Goal: Check status: Check status

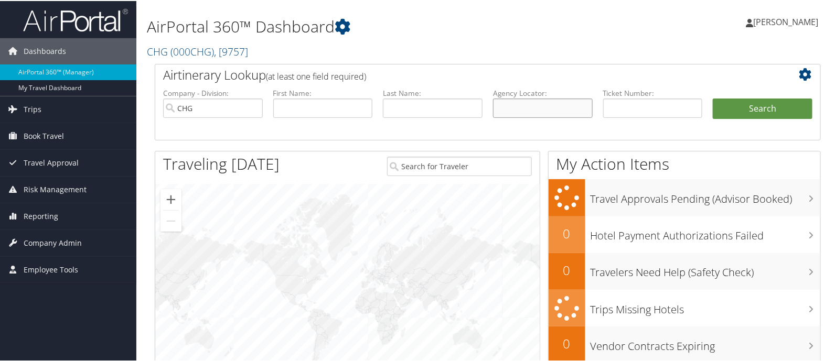
click at [572, 109] on input "text" at bounding box center [543, 107] width 100 height 19
paste input "HMQNDC"
type input "HMQNDC"
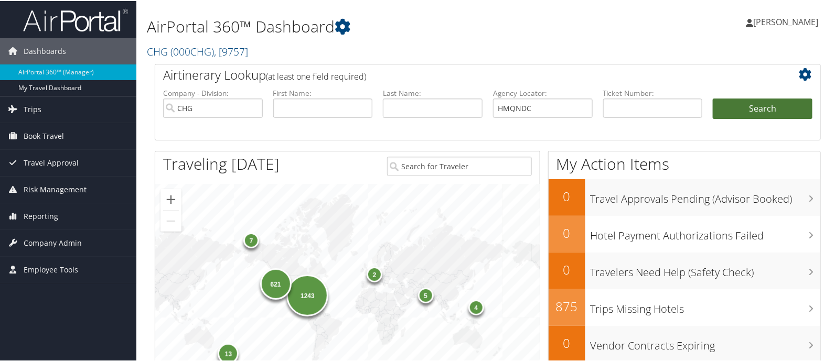
click at [781, 103] on button "Search" at bounding box center [763, 108] width 100 height 21
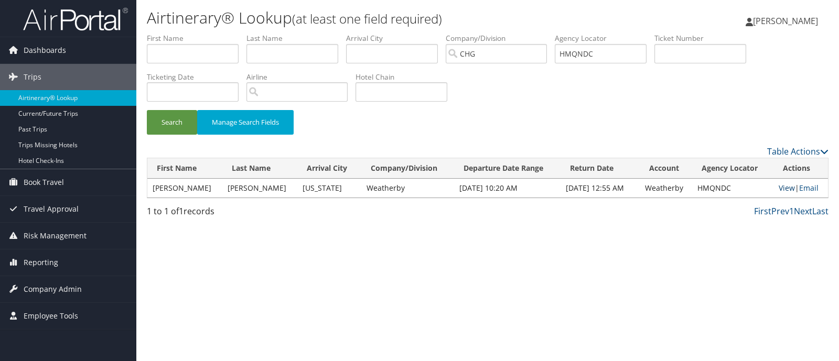
click at [784, 187] on link "View" at bounding box center [787, 188] width 16 height 10
drag, startPoint x: 614, startPoint y: 52, endPoint x: 527, endPoint y: 61, distance: 87.0
click at [527, 33] on ul "First Name Last Name Departure City Arrival City Company/Division [GEOGRAPHIC_D…" at bounding box center [488, 33] width 682 height 0
paste input "YVYNJH"
click at [176, 127] on button "Search" at bounding box center [172, 122] width 50 height 25
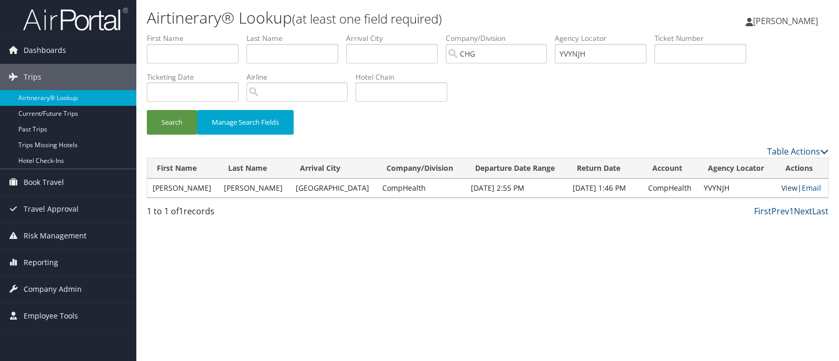
click at [784, 185] on link "View" at bounding box center [790, 188] width 16 height 10
drag, startPoint x: 602, startPoint y: 54, endPoint x: 477, endPoint y: 56, distance: 124.9
click at [477, 33] on ul "First Name Last Name Departure City Arrival City Company/Division CHG Airport/C…" at bounding box center [488, 33] width 682 height 0
paste input "JOVSI"
click at [163, 128] on button "Search" at bounding box center [172, 122] width 50 height 25
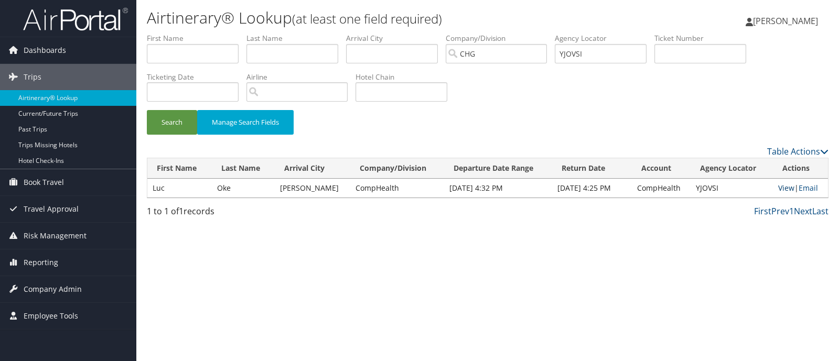
click at [781, 190] on link "View" at bounding box center [787, 188] width 16 height 10
drag, startPoint x: 603, startPoint y: 51, endPoint x: 536, endPoint y: 56, distance: 66.8
click at [536, 33] on ul "First Name Last Name Departure City Arrival City Company/Division CHG Airport/C…" at bounding box center [488, 33] width 682 height 0
paste input "EOKPFT"
click at [185, 120] on button "Search" at bounding box center [172, 122] width 50 height 25
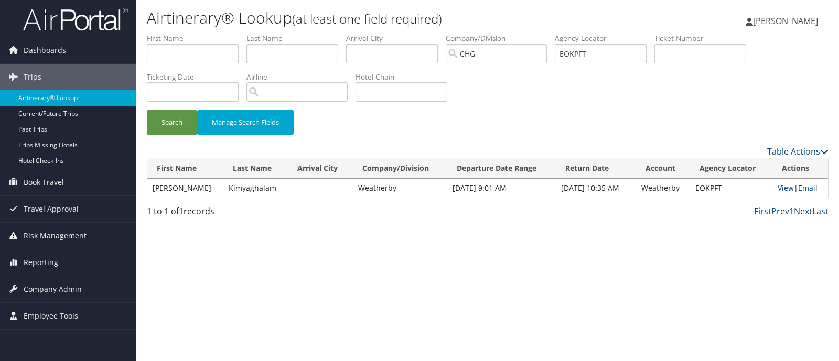
click at [780, 188] on link "View" at bounding box center [786, 188] width 16 height 10
paste input "CPBLLD"
drag, startPoint x: 599, startPoint y: 51, endPoint x: 470, endPoint y: 69, distance: 130.2
click at [520, 33] on ul "First Name Last Name Departure City Arrival City Company/Division CHG Airport/C…" at bounding box center [488, 33] width 682 height 0
click at [186, 118] on button "Search" at bounding box center [172, 122] width 50 height 25
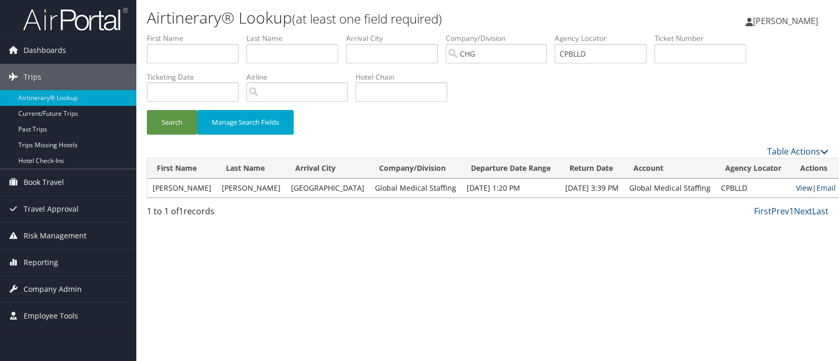
click at [796, 191] on link "View" at bounding box center [804, 188] width 16 height 10
paste input "FOKOTG"
click at [195, 122] on button "Search" at bounding box center [172, 122] width 50 height 25
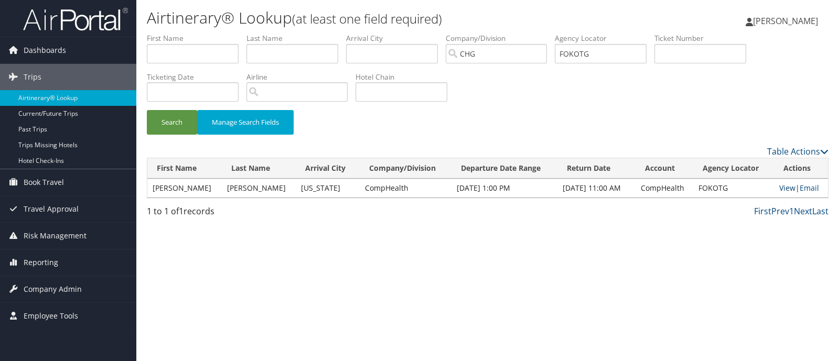
click at [782, 187] on link "View" at bounding box center [788, 188] width 16 height 10
paste input "ACPRDI"
drag, startPoint x: 614, startPoint y: 54, endPoint x: 413, endPoint y: 69, distance: 201.0
click at [528, 33] on ul "First Name Last Name Departure City Arrival City Company/Division CHG Airport/C…" at bounding box center [488, 33] width 682 height 0
click at [181, 128] on button "Search" at bounding box center [172, 122] width 50 height 25
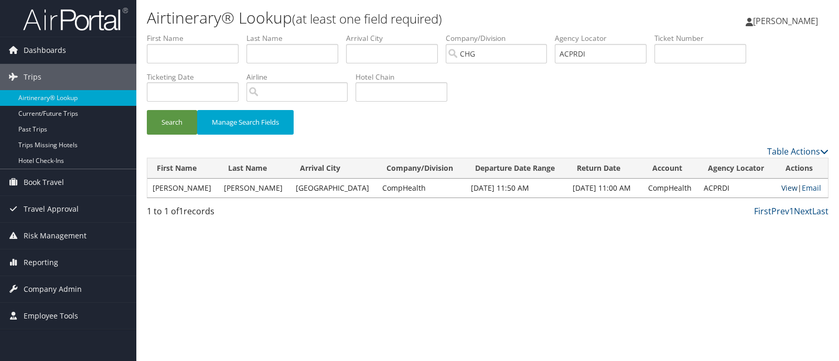
click at [790, 186] on link "View" at bounding box center [790, 188] width 16 height 10
paste input "MMYXLM"
click at [173, 126] on button "Search" at bounding box center [172, 122] width 50 height 25
click at [782, 186] on link "View" at bounding box center [790, 188] width 16 height 10
drag, startPoint x: 612, startPoint y: 50, endPoint x: 518, endPoint y: 46, distance: 94.0
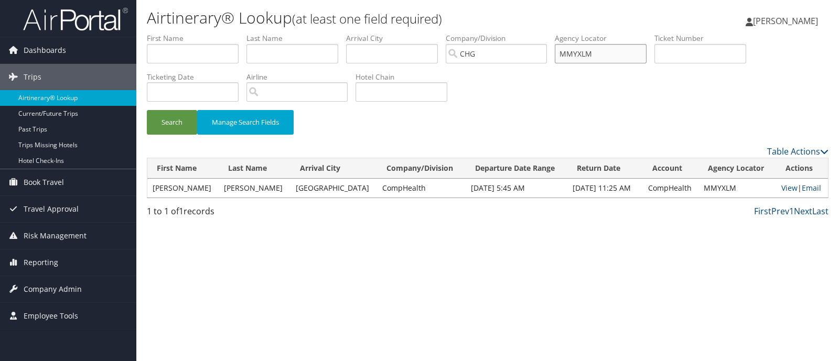
click at [518, 33] on ul "First Name Last Name Departure City Arrival City Company/Division CHG Airport/C…" at bounding box center [488, 33] width 682 height 0
paste input "JELRMY"
type input "JELRMY"
click at [179, 118] on button "Search" at bounding box center [172, 122] width 50 height 25
click at [782, 190] on link "View" at bounding box center [789, 188] width 16 height 10
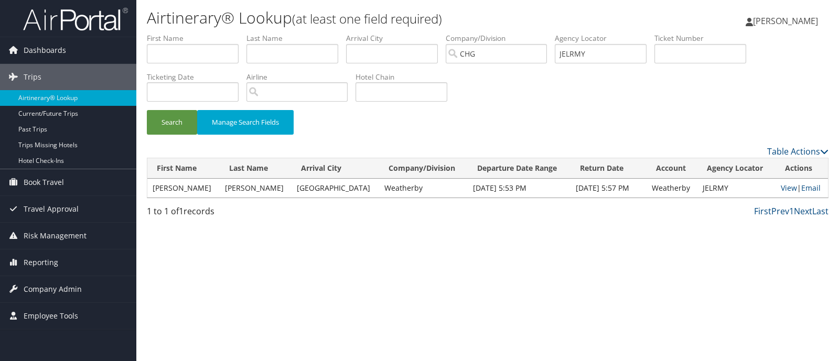
click at [793, 25] on span "[PERSON_NAME]" at bounding box center [785, 21] width 65 height 12
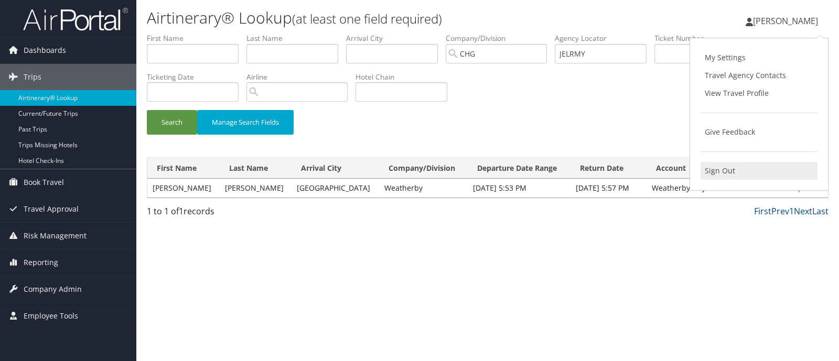
click at [721, 172] on link "Sign Out" at bounding box center [759, 171] width 117 height 18
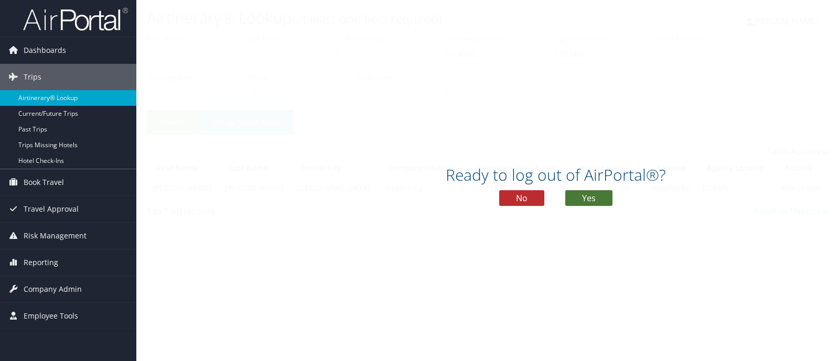
click at [593, 193] on button "Yes" at bounding box center [589, 198] width 47 height 16
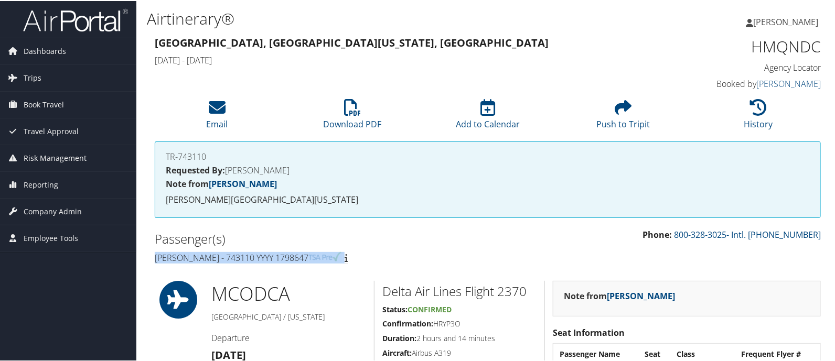
drag, startPoint x: 151, startPoint y: 257, endPoint x: 363, endPoint y: 250, distance: 212.1
click at [363, 250] on div "Passenger(s) Albert Morgan - 743110 YYYY 1798647" at bounding box center [317, 247] width 341 height 39
copy h4 "Albert Morgan - 743110 YYYY 1798647"
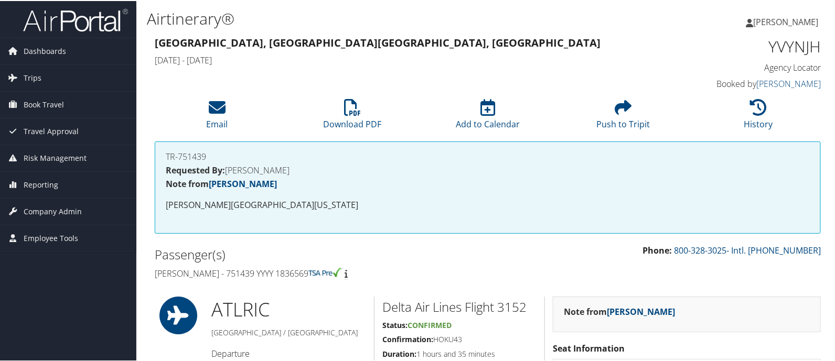
drag, startPoint x: 153, startPoint y: 271, endPoint x: 368, endPoint y: 266, distance: 215.2
click at [368, 266] on div "Passenger(s) Jonathan Osita Nwiloh - 751439 YYYY 1836569" at bounding box center [317, 262] width 341 height 39
copy h4 "Jonathan Osita Nwiloh - 751439 YYYY 1836569"
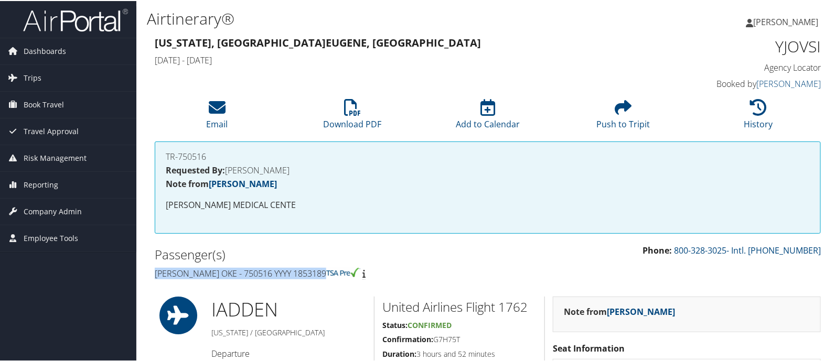
drag, startPoint x: 154, startPoint y: 275, endPoint x: 333, endPoint y: 276, distance: 179.4
click at [333, 276] on div "Passenger(s) Luc Magloire Oke - 750516 YYYY 1853189" at bounding box center [317, 262] width 341 height 39
copy h4 "Luc Magloire Oke - 750516 YYYY 1853189"
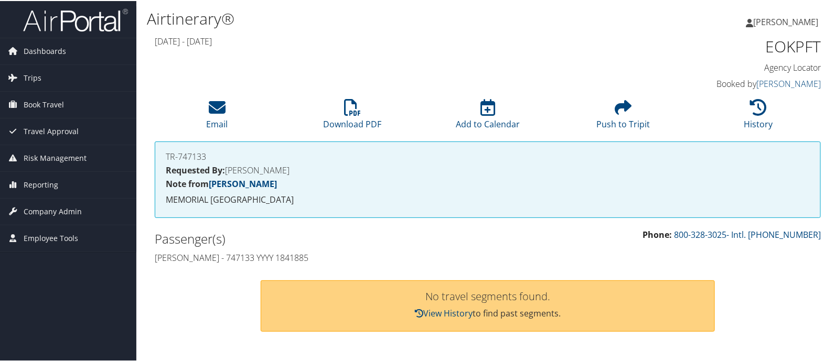
drag, startPoint x: 151, startPoint y: 249, endPoint x: 333, endPoint y: 248, distance: 182.1
click at [333, 248] on div "Passenger(s) [PERSON_NAME] - 747133 YYYY 1841885" at bounding box center [317, 247] width 341 height 39
copy h4 "[PERSON_NAME] - 747133 YYYY 1841885"
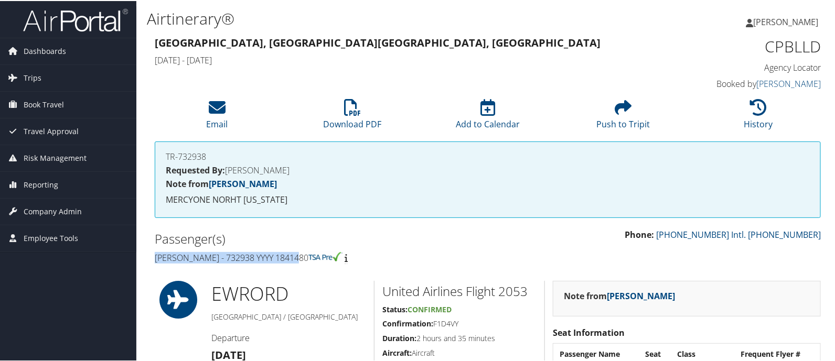
drag, startPoint x: 143, startPoint y: 260, endPoint x: 307, endPoint y: 253, distance: 164.4
copy h4 "Ryan Coyle - 732938 YYYY 1841480"
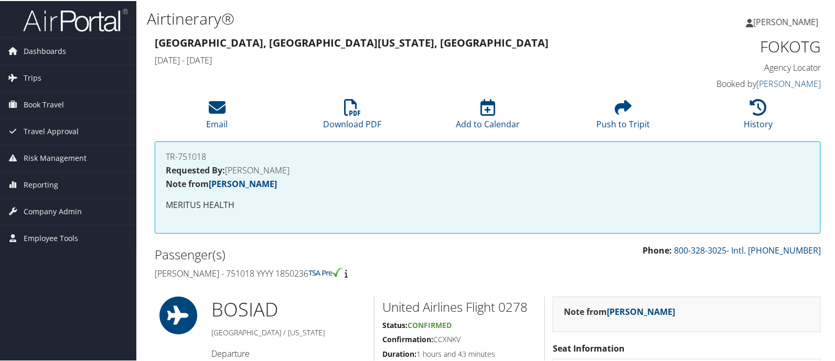
drag, startPoint x: 148, startPoint y: 274, endPoint x: 391, endPoint y: 274, distance: 243.4
click at [391, 274] on div "Passenger(s) [PERSON_NAME] - 751018 YYYY 1850236" at bounding box center [317, 262] width 341 height 39
copy h4 "[PERSON_NAME] - 751018 YYYY 1850236"
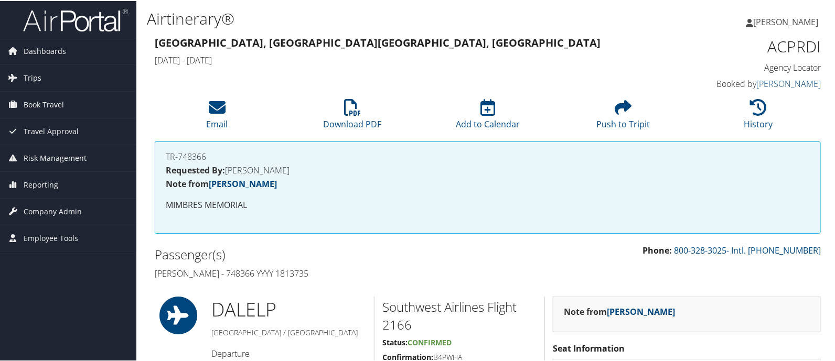
drag, startPoint x: 147, startPoint y: 271, endPoint x: 323, endPoint y: 276, distance: 175.8
click at [323, 276] on div "Passenger(s) Rochelle A Sohl - 748366 YYYY 1813735" at bounding box center [317, 262] width 341 height 39
copy h4 "[PERSON_NAME] - 748366 YYYY 1813735"
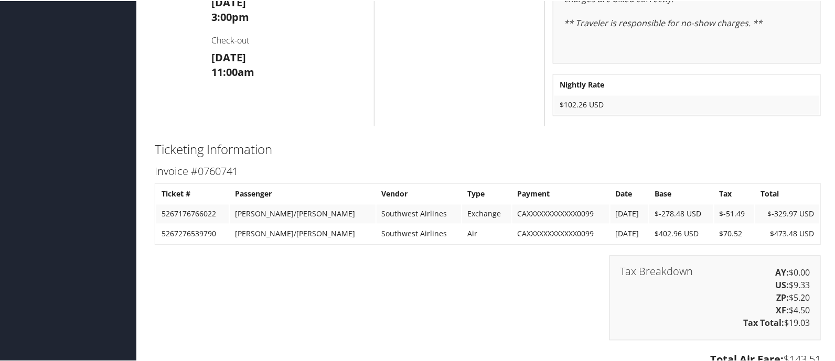
scroll to position [590, 0]
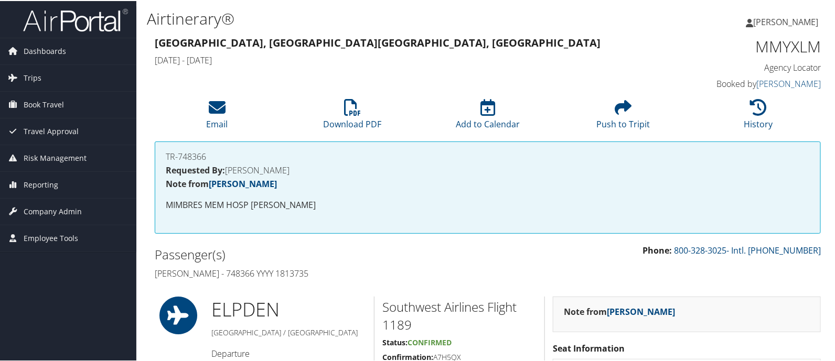
drag, startPoint x: 147, startPoint y: 273, endPoint x: 409, endPoint y: 268, distance: 262.4
copy h4 "[PERSON_NAME] - 748366 YYYY 1813735"
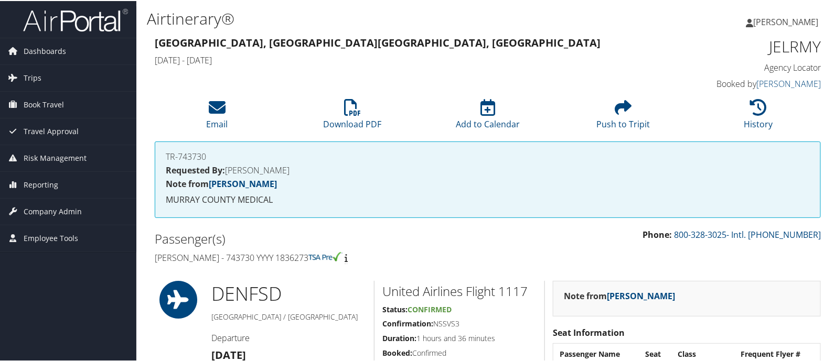
drag, startPoint x: 154, startPoint y: 257, endPoint x: 322, endPoint y: 264, distance: 168.6
click at [322, 264] on div "Passenger(s) [PERSON_NAME] - 743730 YYYY 1836273" at bounding box center [317, 247] width 341 height 39
copy h4 "[PERSON_NAME] - 743730 YYYY 1836273"
